Goal: Navigation & Orientation: Find specific page/section

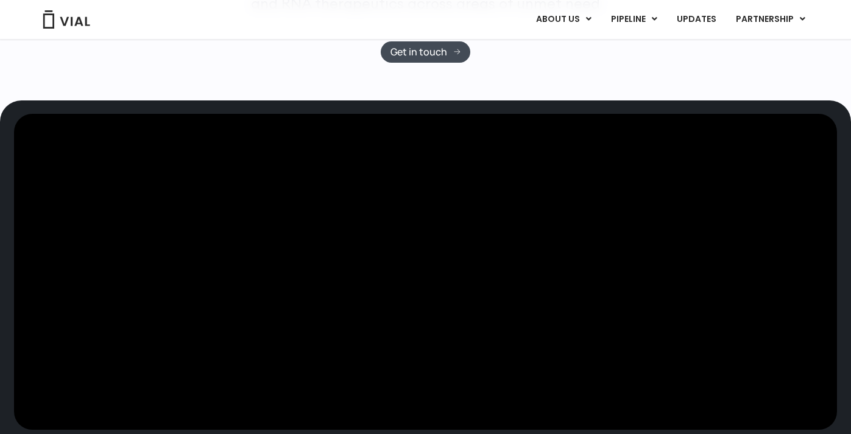
scroll to position [284, 0]
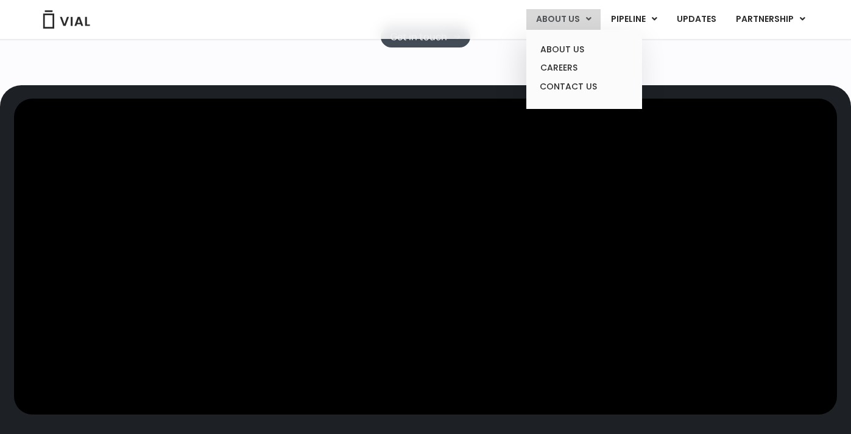
click at [560, 24] on link "ABOUT US" at bounding box center [563, 19] width 74 height 21
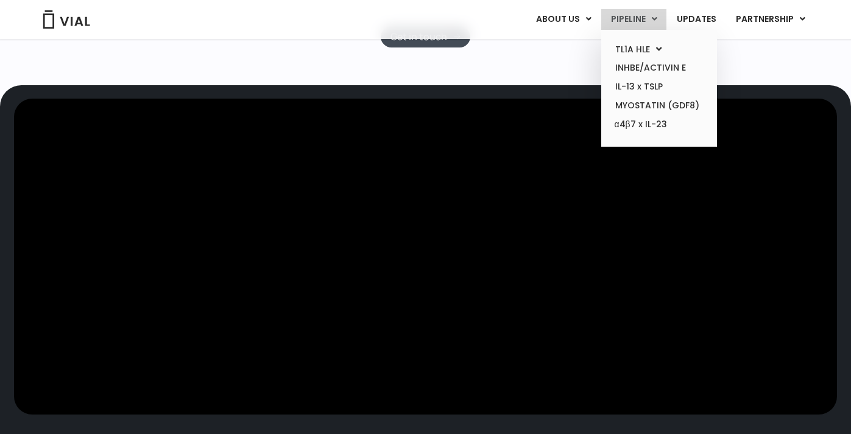
click at [624, 18] on link "PIPELINE" at bounding box center [633, 19] width 65 height 21
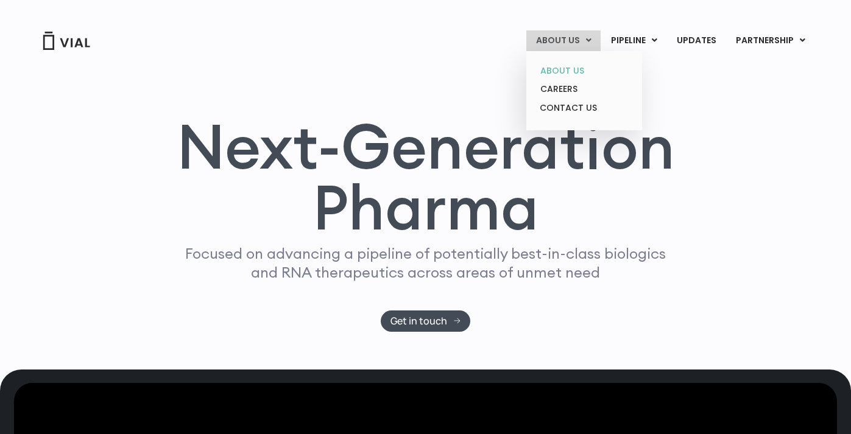
click at [569, 69] on link "ABOUT US" at bounding box center [584, 71] width 107 height 19
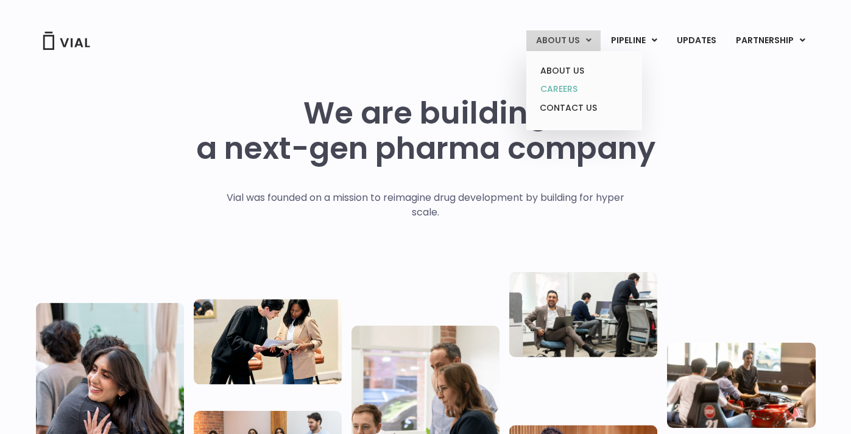
click at [559, 91] on link "CAREERS" at bounding box center [584, 89] width 107 height 19
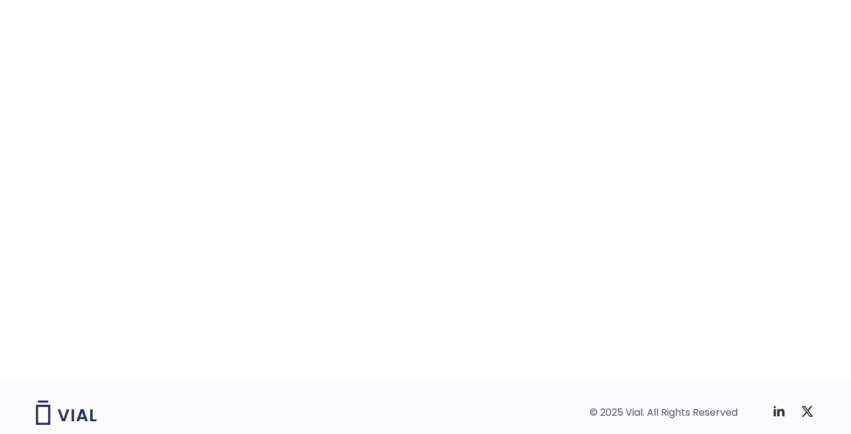
scroll to position [1895, 0]
